Goal: Communication & Community: Answer question/provide support

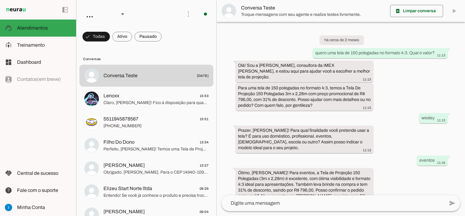
scroll to position [445, 0]
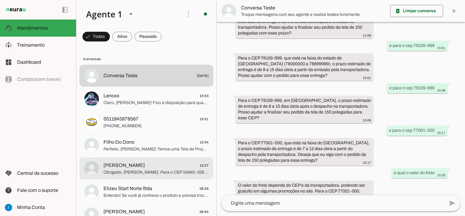
drag, startPoint x: 130, startPoint y: 169, endPoint x: 140, endPoint y: 168, distance: 10.1
click at [130, 169] on span "Obrigado, [PERSON_NAME]. Para o CEP 14940-109, em [GEOGRAPHIC_DATA], o prazo es…" at bounding box center [155, 172] width 105 height 6
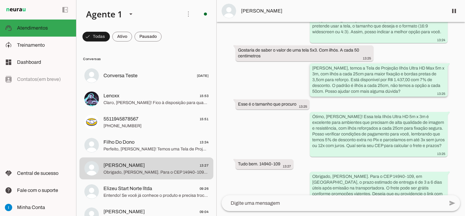
scroll to position [114, 0]
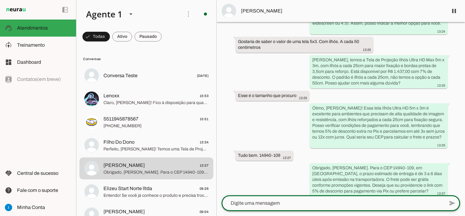
click at [251, 204] on textarea at bounding box center [333, 202] width 223 height 7
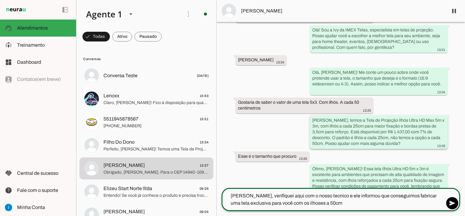
scroll to position [54, 0]
click at [311, 199] on textarea "[PERSON_NAME], verifiquei aqui com o nosso tecnico e ele informou que conseguim…" at bounding box center [333, 199] width 223 height 15
click at [338, 202] on textarea "[PERSON_NAME], verifiquei aqui com o nosso tecnico e ele informou que conseguim…" at bounding box center [333, 199] width 223 height 15
type textarea "[PERSON_NAME], verifiquei aqui com o nosso tecnico e ele informou que conseguim…"
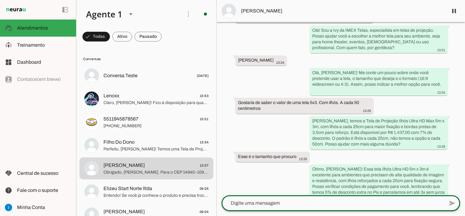
scroll to position [78, 0]
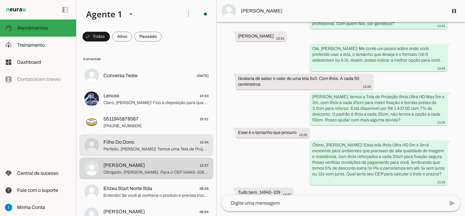
click at [160, 146] on span "Perfeito, [PERSON_NAME]! Temos uma Tela de Projeção Ilhós 3m x 2m, ideal para s…" at bounding box center [155, 149] width 105 height 6
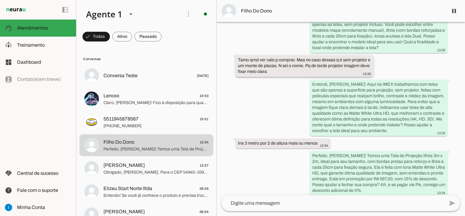
scroll to position [118, 0]
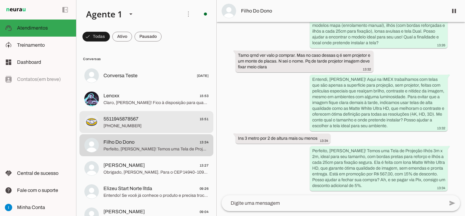
drag, startPoint x: 161, startPoint y: 121, endPoint x: 164, endPoint y: 122, distance: 3.1
click at [161, 121] on span "5511945878567 15:51" at bounding box center [155, 119] width 105 height 8
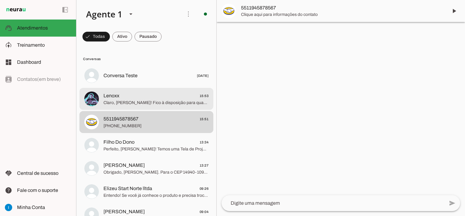
click at [160, 105] on span "Claro, [PERSON_NAME]! Fico à disposição para quando precisar. Assim que o link …" at bounding box center [155, 103] width 105 height 6
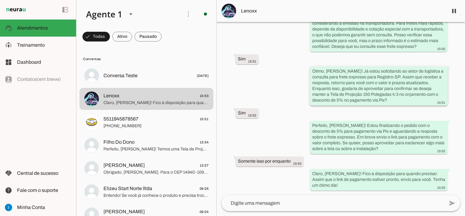
scroll to position [537, 0]
click at [265, 205] on textarea at bounding box center [333, 202] width 223 height 7
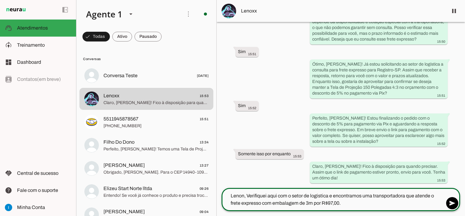
type textarea "Lenon, Verifiquei aqui com o setor de logistica e encontramos uma transportador…"
type md-outlined-text-field "Lenon, Verifiquei aqui com o setor de logistica e encontramos uma transportador…"
paste textarea "Prazo estimado para sua cidade é de 4 a 5 dias uteis após a emissão da transpor…"
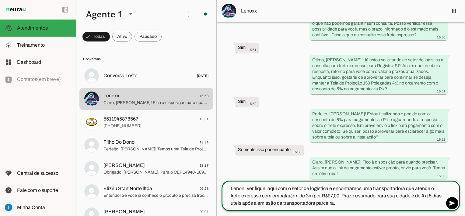
click at [378, 195] on textarea "Lenon, Verifiquei aqui com o setor de logistica e encontramos uma transportador…" at bounding box center [333, 195] width 223 height 22
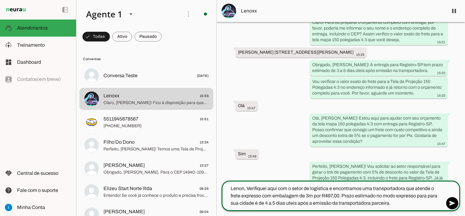
scroll to position [335, 0]
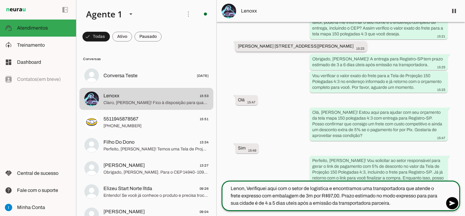
type textarea "Lenon, Verifiquei aqui com o setor de logistica e encontramos uma transportador…"
type md-outlined-text-field "Lenon, Verifiquei aqui com o setor de logistica e encontramos uma transportador…"
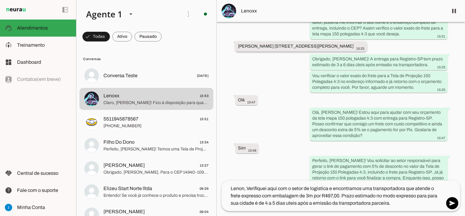
drag, startPoint x: 269, startPoint y: 51, endPoint x: 283, endPoint y: 51, distance: 14.0
click at [0, 0] on slot "[PERSON_NAME] [STREET_ADDRESS][PERSON_NAME]" at bounding box center [0, 0] width 0 height 0
drag, startPoint x: 283, startPoint y: 51, endPoint x: 270, endPoint y: 51, distance: 13.1
click at [0, 0] on slot "[PERSON_NAME] [STREET_ADDRESS][PERSON_NAME]" at bounding box center [0, 0] width 0 height 0
drag, startPoint x: 269, startPoint y: 50, endPoint x: 289, endPoint y: 51, distance: 19.8
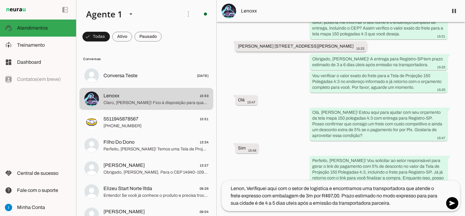
click at [0, 0] on slot "[PERSON_NAME] [STREET_ADDRESS][PERSON_NAME]" at bounding box center [0, 0] width 0 height 0
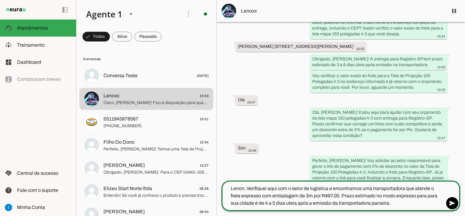
click at [268, 204] on textarea "Lenon, Verifiquei aqui com o setor de logistica e encontramos uma transportador…" at bounding box center [333, 195] width 223 height 22
click at [398, 203] on textarea "Lenon, Verifiquei aqui com o setor de logistica e encontramos uma transportador…" at bounding box center [333, 195] width 223 height 22
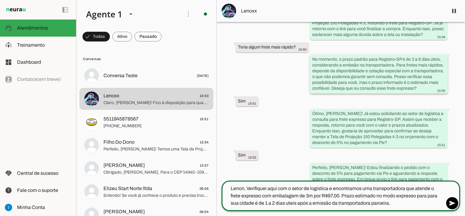
scroll to position [552, 0]
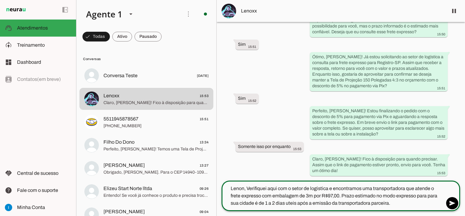
type textarea "Lenon, Verifiquei aqui com o setor de logistica e encontramos uma transportador…"
type md-outlined-text-field "Lenon, Verifiquei aqui com o setor de logistica e encontramos uma transportador…"
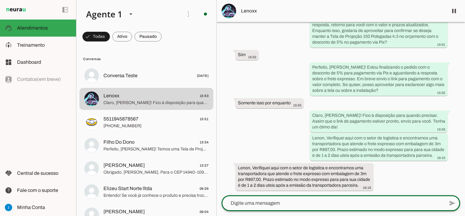
scroll to position [571, 0]
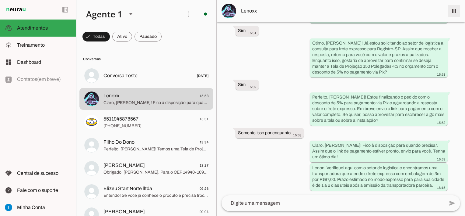
click at [454, 12] on span at bounding box center [454, 11] width 15 height 15
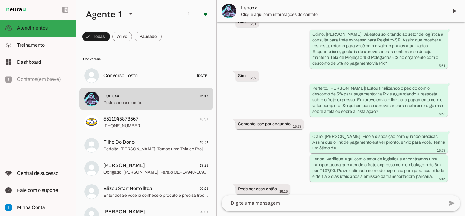
scroll to position [598, 0]
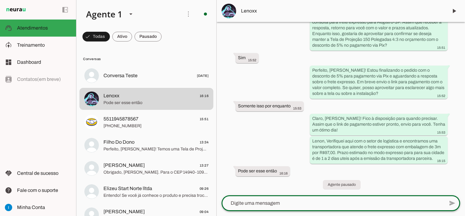
click at [264, 201] on textarea at bounding box center [333, 202] width 223 height 7
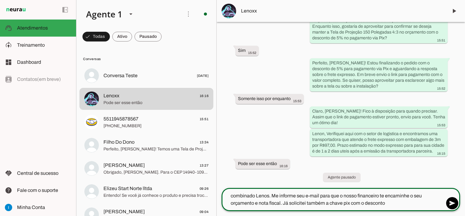
click at [364, 202] on textarea "combinado Lenos. Me informe seu e-mail para que o nosso financeiro te encaminhe…" at bounding box center [333, 199] width 223 height 15
type textarea "combinado Lenos. Me informe seu e-mail para que o nosso financeiro te encaminhe…"
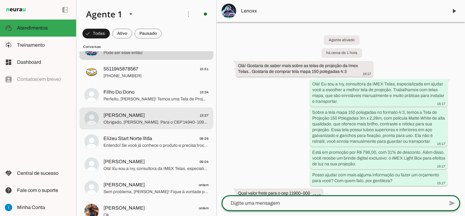
scroll to position [61, 0]
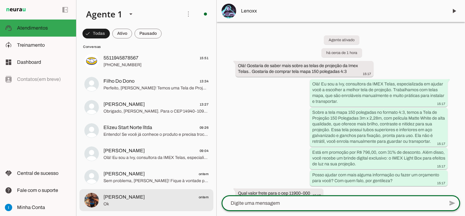
click at [157, 199] on span "[PERSON_NAME] ontem" at bounding box center [155, 197] width 105 height 8
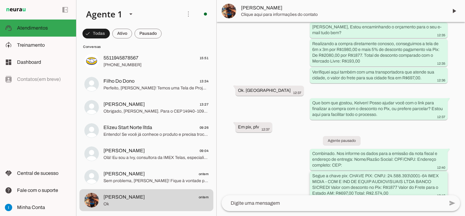
scroll to position [846, 0]
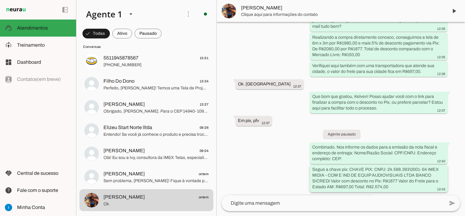
drag, startPoint x: 312, startPoint y: 157, endPoint x: 409, endPoint y: 172, distance: 98.2
click at [409, 172] on div "Segue a chave pix: CHAVE PIX: CNPJ: 24.588.393\0001-64 IMEX MIDIA - COM E IND D…" at bounding box center [378, 178] width 133 height 25
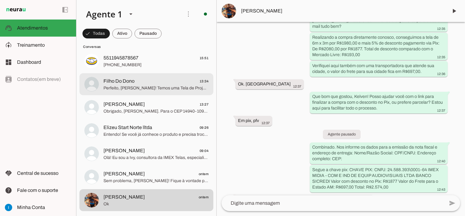
click at [156, 26] on md-item "Filho Do Dono 13:34 Perfeito, [PERSON_NAME]! Temos uma Tela de Projeção Ilhós 3…" at bounding box center [146, 15] width 134 height 22
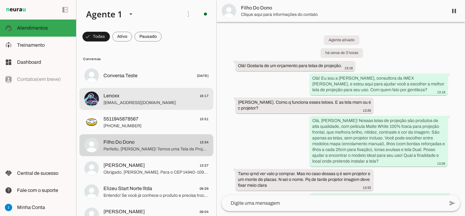
click at [169, 101] on span "[EMAIL_ADDRESS][DOMAIN_NAME]" at bounding box center [155, 103] width 105 height 6
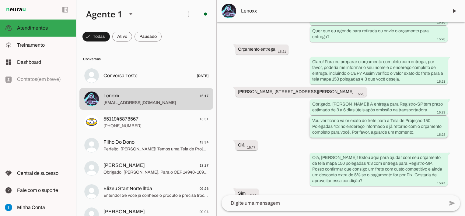
scroll to position [301, 0]
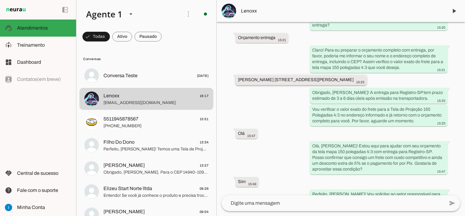
drag, startPoint x: 238, startPoint y: 78, endPoint x: 282, endPoint y: 79, distance: 44.5
click at [0, 0] on slot "[PERSON_NAME] [STREET_ADDRESS][PERSON_NAME]" at bounding box center [0, 0] width 0 height 0
drag, startPoint x: 269, startPoint y: 85, endPoint x: 289, endPoint y: 86, distance: 20.4
click at [0, 0] on slot "[PERSON_NAME] [STREET_ADDRESS][PERSON_NAME]" at bounding box center [0, 0] width 0 height 0
drag, startPoint x: 300, startPoint y: 78, endPoint x: 341, endPoint y: 80, distance: 40.3
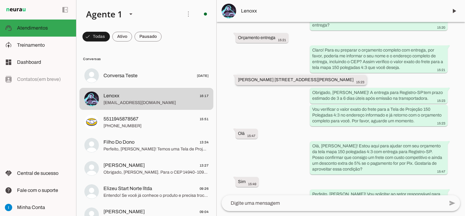
click at [0, 0] on slot "[PERSON_NAME] [STREET_ADDRESS][PERSON_NAME]" at bounding box center [0, 0] width 0 height 0
click at [251, 12] on span "Lenoxx" at bounding box center [342, 10] width 202 height 7
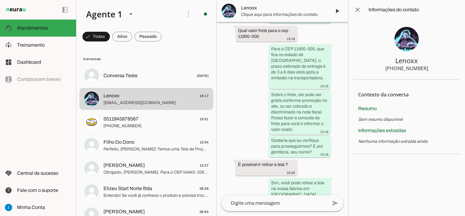
scroll to position [966, 0]
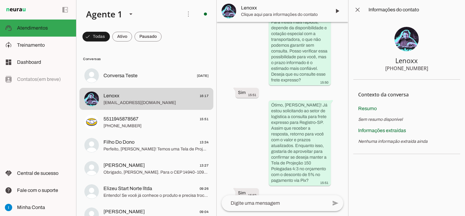
drag, startPoint x: 398, startPoint y: 66, endPoint x: 429, endPoint y: 66, distance: 30.7
click at [429, 66] on section "Lenoxx [PHONE_NUMBER]" at bounding box center [406, 49] width 107 height 60
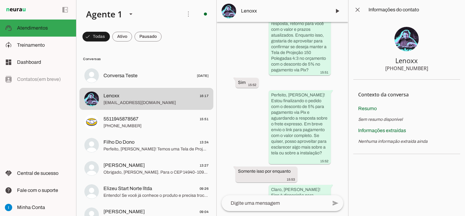
scroll to position [1299, 0]
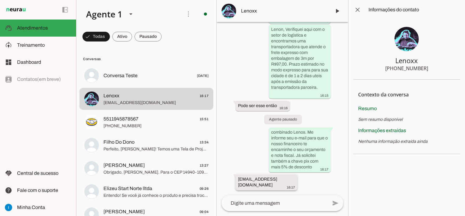
drag, startPoint x: 239, startPoint y: 178, endPoint x: 280, endPoint y: 176, distance: 41.7
click at [280, 176] on div "[EMAIL_ADDRESS][DOMAIN_NAME] 16:17" at bounding box center [266, 182] width 57 height 13
click at [357, 8] on span at bounding box center [357, 9] width 15 height 15
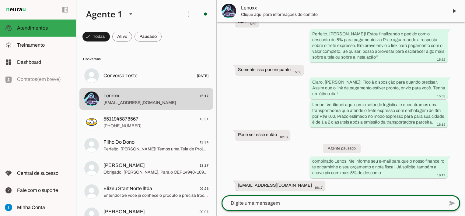
click at [244, 207] on div at bounding box center [333, 203] width 223 height 16
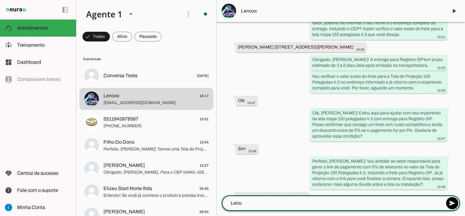
scroll to position [346, 0]
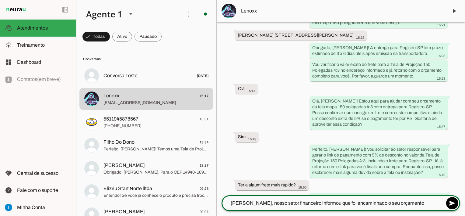
click at [365, 203] on textarea "[PERSON_NAME], nosso setor financeiro informou que foi encaminhado o seu orçame…" at bounding box center [333, 202] width 223 height 7
click at [432, 203] on textarea "[PERSON_NAME], nosso setor financeiro informou que foi encaminhado ao seu e-mai…" at bounding box center [333, 202] width 223 height 7
type textarea "[PERSON_NAME], nosso setor financeiro informou que foi encaminhado ao seu e-mai…"
type md-outlined-text-field "[PERSON_NAME], nosso setor financeiro informou que foi encaminhado ao seu e-mai…"
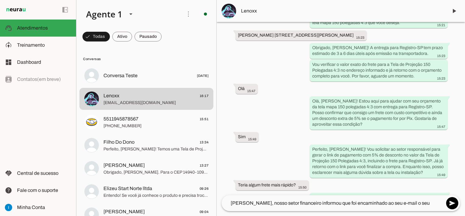
click at [323, 203] on textarea "[PERSON_NAME], nosso setor financeiro informou que foi encaminhado ao seu e-mai…" at bounding box center [333, 202] width 223 height 7
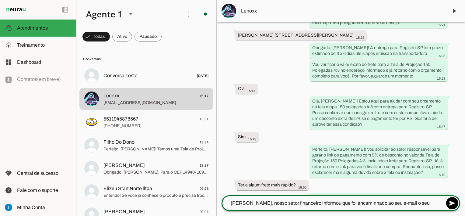
click at [461, 203] on div "add send send 🎤 Recording... description Document photo_library Photos & videos…" at bounding box center [341, 205] width 248 height 21
click at [454, 204] on span at bounding box center [452, 202] width 15 height 15
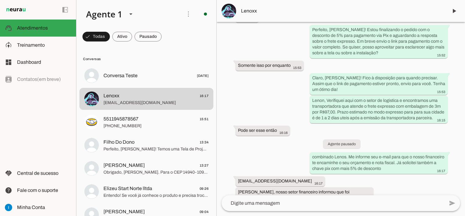
scroll to position [651, 0]
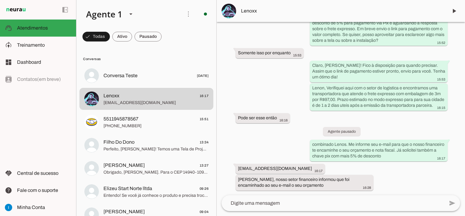
click at [292, 203] on textarea at bounding box center [333, 202] width 223 height 7
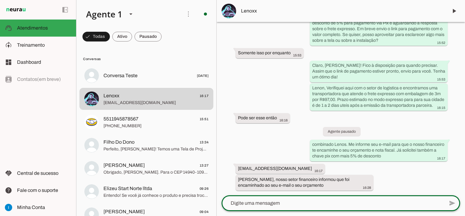
paste textarea "Segue a chave pix: CHAVE PIX: CNPJ: 24.588.393\0001-64 IMEX MIDIA - COM E IND D…"
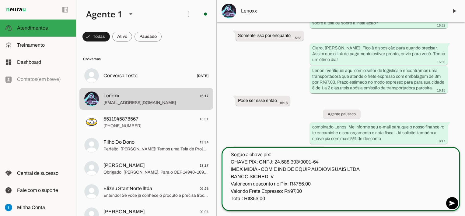
scroll to position [652, 0]
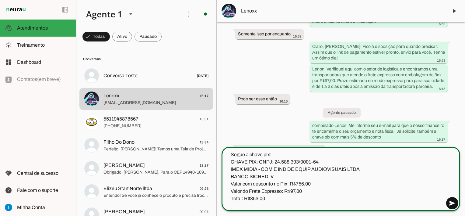
type textarea "Segue a chave pix: CHAVE PIX: CNPJ: 24.588.393\0001-64 IMEX MIDIA - COM E IND D…"
type md-outlined-text-field "Segue a chave pix: CHAVE PIX: CNPJ: 24.588.393\0001-64 IMEX MIDIA - COM E IND D…"
click at [452, 202] on span at bounding box center [452, 202] width 15 height 15
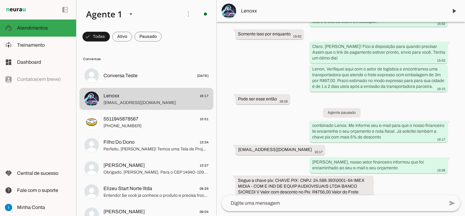
scroll to position [682, 0]
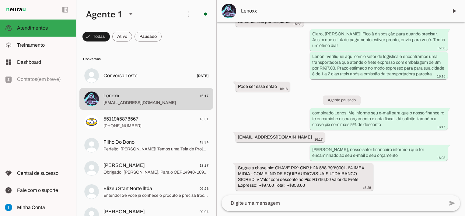
click at [349, 202] on textarea at bounding box center [333, 202] width 223 height 7
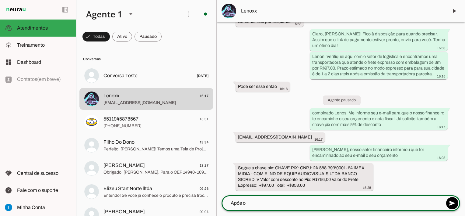
scroll to position [681, 0]
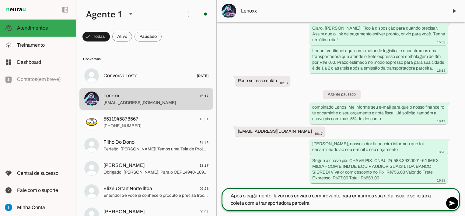
type textarea "Após o pagamento, favor nos enviar o comprovante para emitirmos sua nota fiscal…"
type md-outlined-text-field "Após o pagamento, favor nos enviar o comprovante para emitirmos sua nota fiscal…"
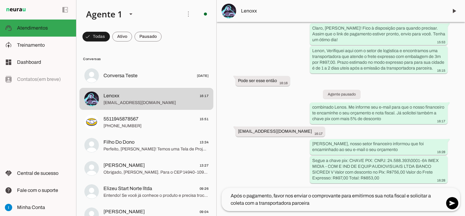
click at [320, 206] on textarea "Após o pagamento, favor nos enviar o comprovante para emitirmos sua nota fiscal…" at bounding box center [333, 199] width 223 height 15
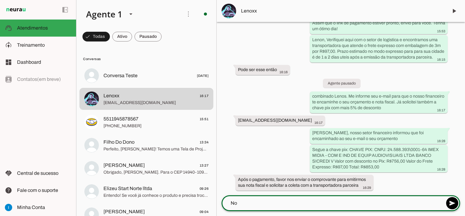
scroll to position [703, 0]
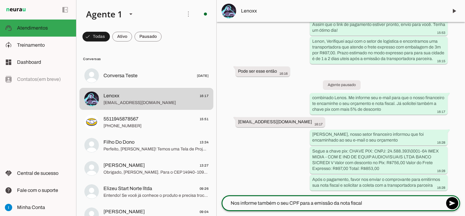
click at [230, 200] on textarea "Nos informe também o seu CPF para a emissão da nota fiscal" at bounding box center [333, 202] width 223 height 7
type textarea "Por gentileza, nos informe também o seu CPF para a emissão da nota fiscal"
type md-outlined-text-field "Por gentileza, nos informe também o seu CPF para a emissão da nota fiscal"
click at [450, 203] on span at bounding box center [452, 202] width 15 height 15
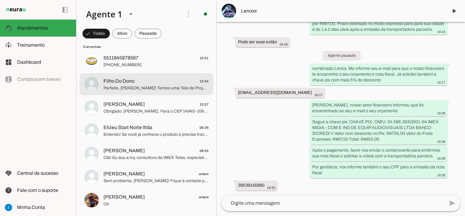
scroll to position [30, 0]
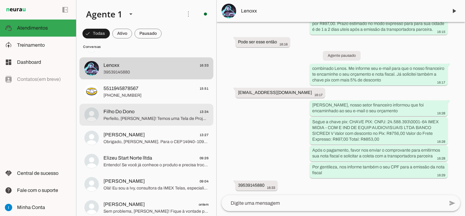
click at [183, 110] on span "Filho Do Dono 13:34" at bounding box center [155, 112] width 105 height 8
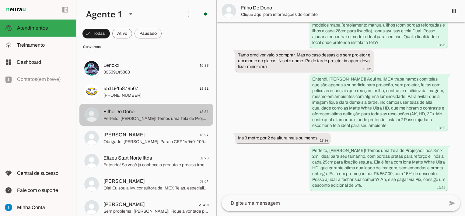
scroll to position [118, 0]
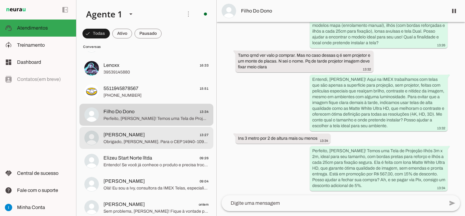
click at [157, 140] on span "Obrigado, [PERSON_NAME]. Para o CEP 14940-109, em [GEOGRAPHIC_DATA], o prazo es…" at bounding box center [155, 142] width 105 height 6
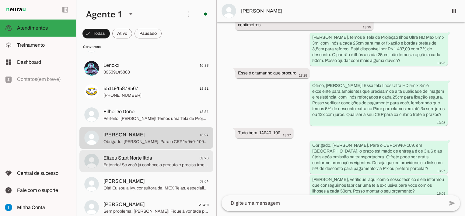
click at [173, 163] on span "Entendo! Se você já conhece o produto e precisa trocar a lona, podemos oferecer…" at bounding box center [155, 165] width 105 height 6
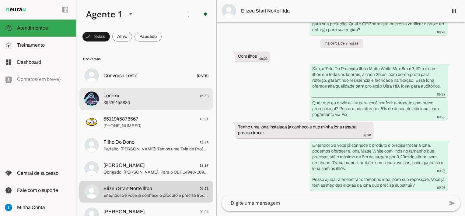
click at [148, 101] on span "39539145880" at bounding box center [155, 103] width 105 height 6
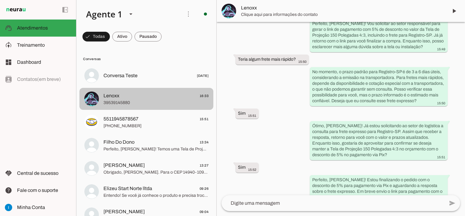
scroll to position [732, 0]
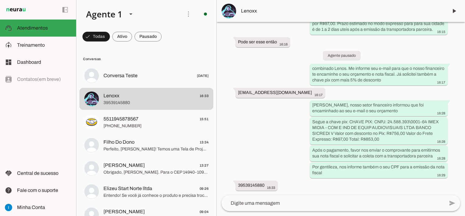
click at [281, 206] on textarea at bounding box center [333, 202] width 223 height 7
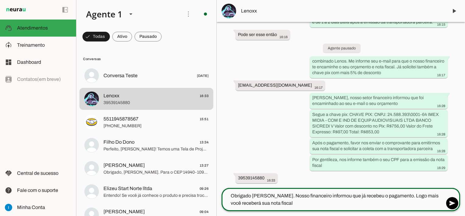
type textarea "Obrigado [PERSON_NAME]. Nosso financeiro informou que já recebeu o pagamento. L…"
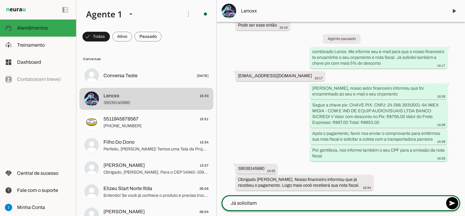
scroll to position [751, 0]
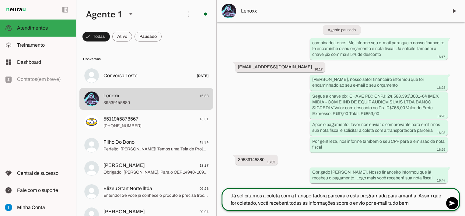
type textarea "Já solicitamos a coleta com a transportadora parceira e esta programada para am…"
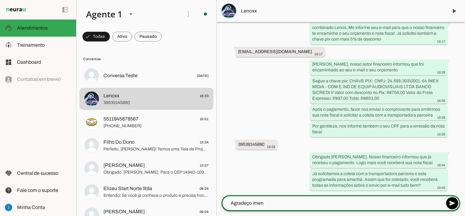
scroll to position [773, 0]
type textarea "Agradeço imensamente pela sua preferencia"
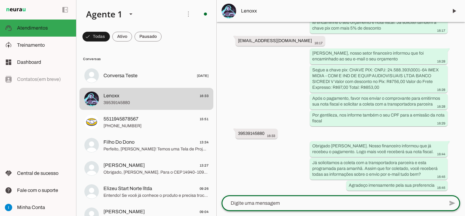
scroll to position [784, 0]
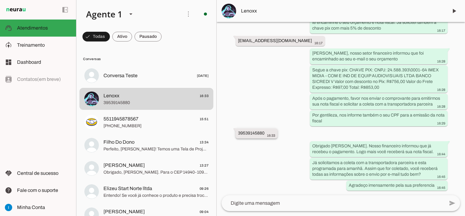
drag, startPoint x: 238, startPoint y: 132, endPoint x: 265, endPoint y: 132, distance: 26.5
click at [0, 0] on slot "39539145880" at bounding box center [0, 0] width 0 height 0
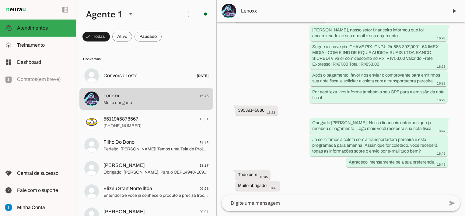
scroll to position [807, 0]
drag, startPoint x: 238, startPoint y: 110, endPoint x: 265, endPoint y: 107, distance: 26.3
click at [0, 0] on slot "39539145880" at bounding box center [0, 0] width 0 height 0
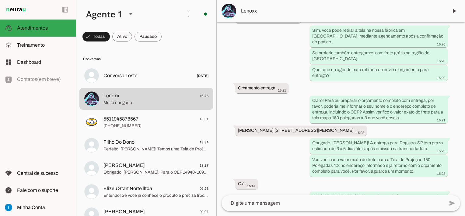
scroll to position [268, 0]
